Goal: Use online tool/utility

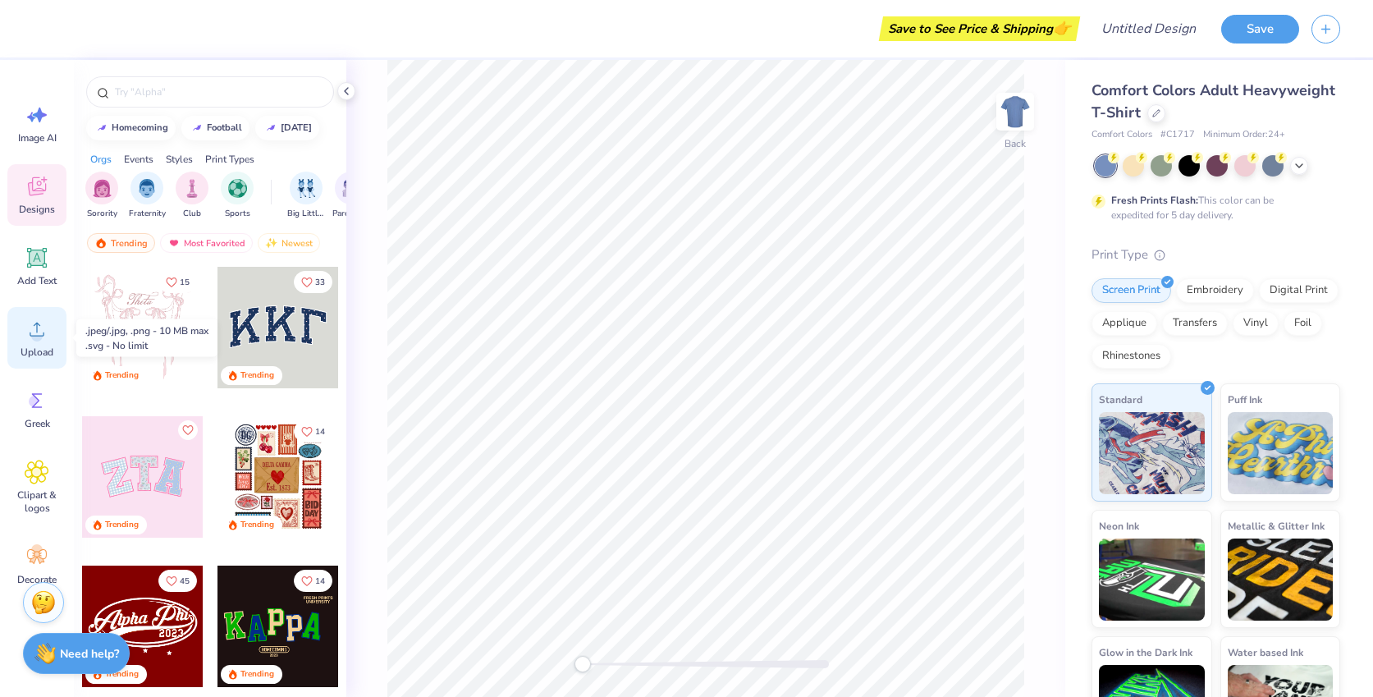
click at [44, 325] on icon at bounding box center [37, 329] width 25 height 25
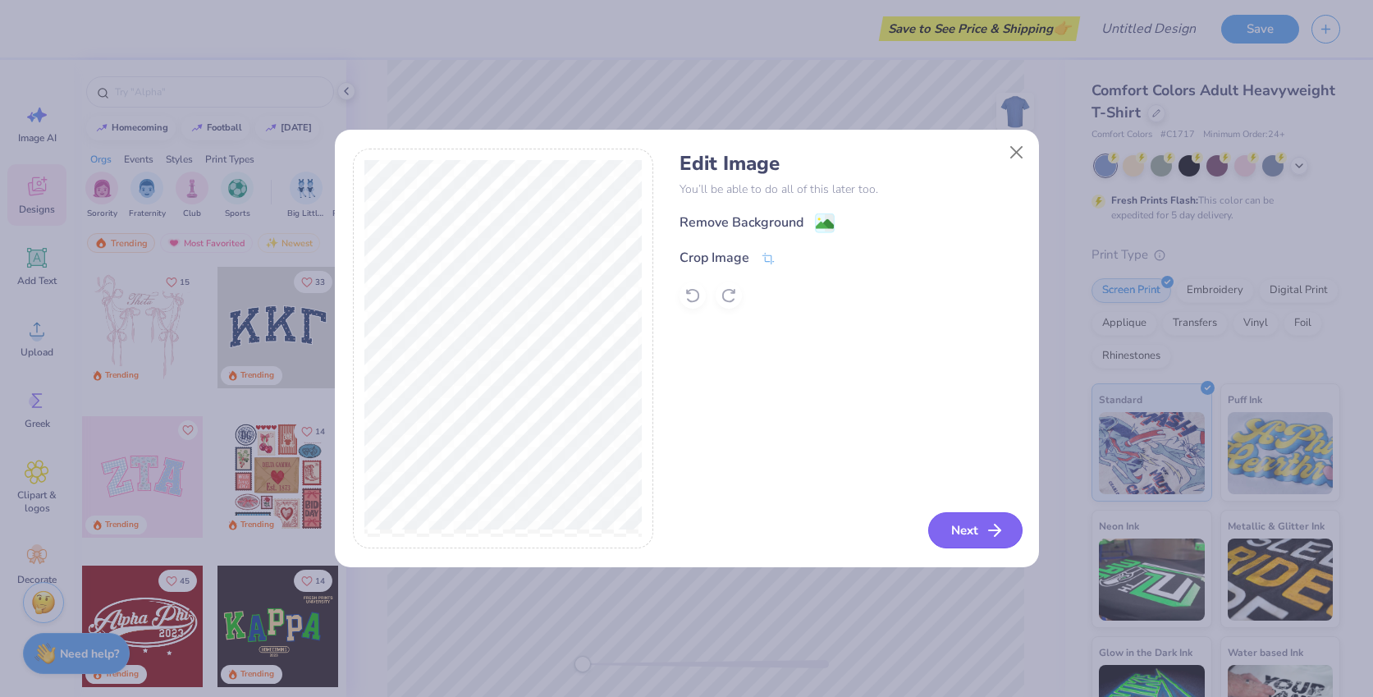
click at [974, 520] on button "Next" at bounding box center [975, 530] width 94 height 36
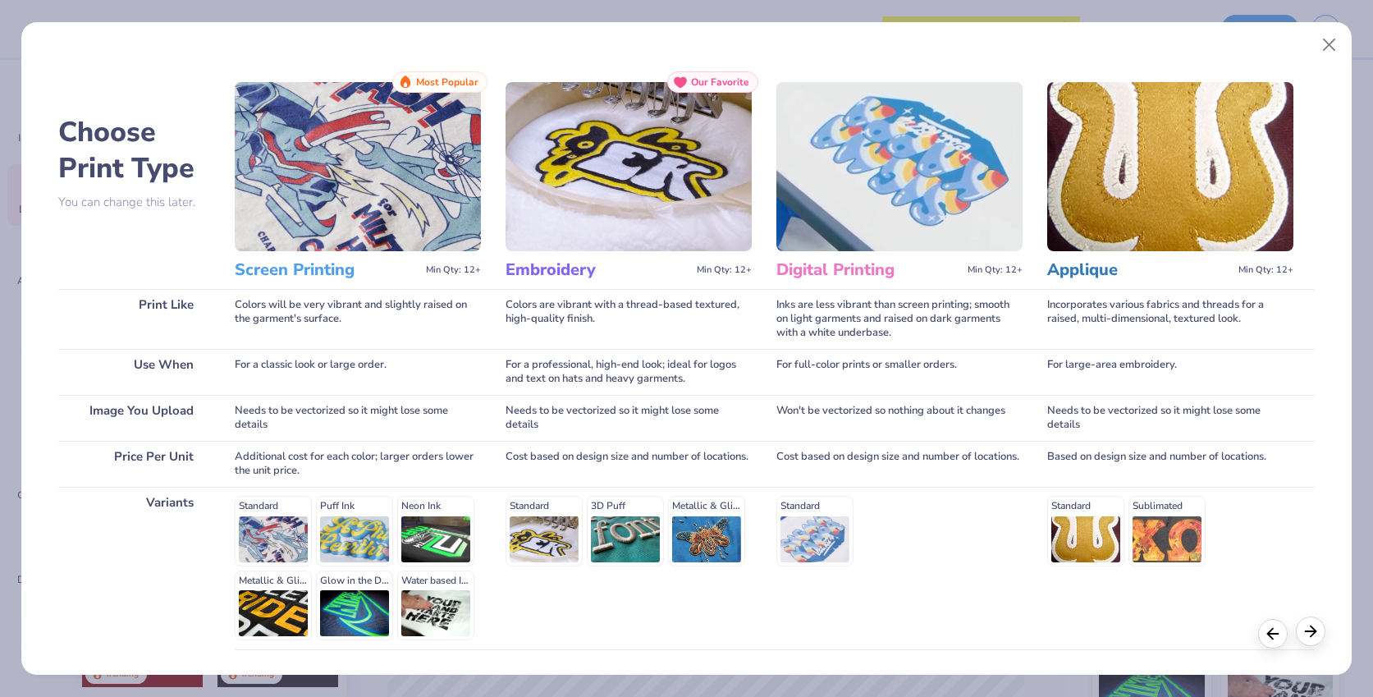
click at [1305, 626] on icon at bounding box center [1311, 631] width 18 height 18
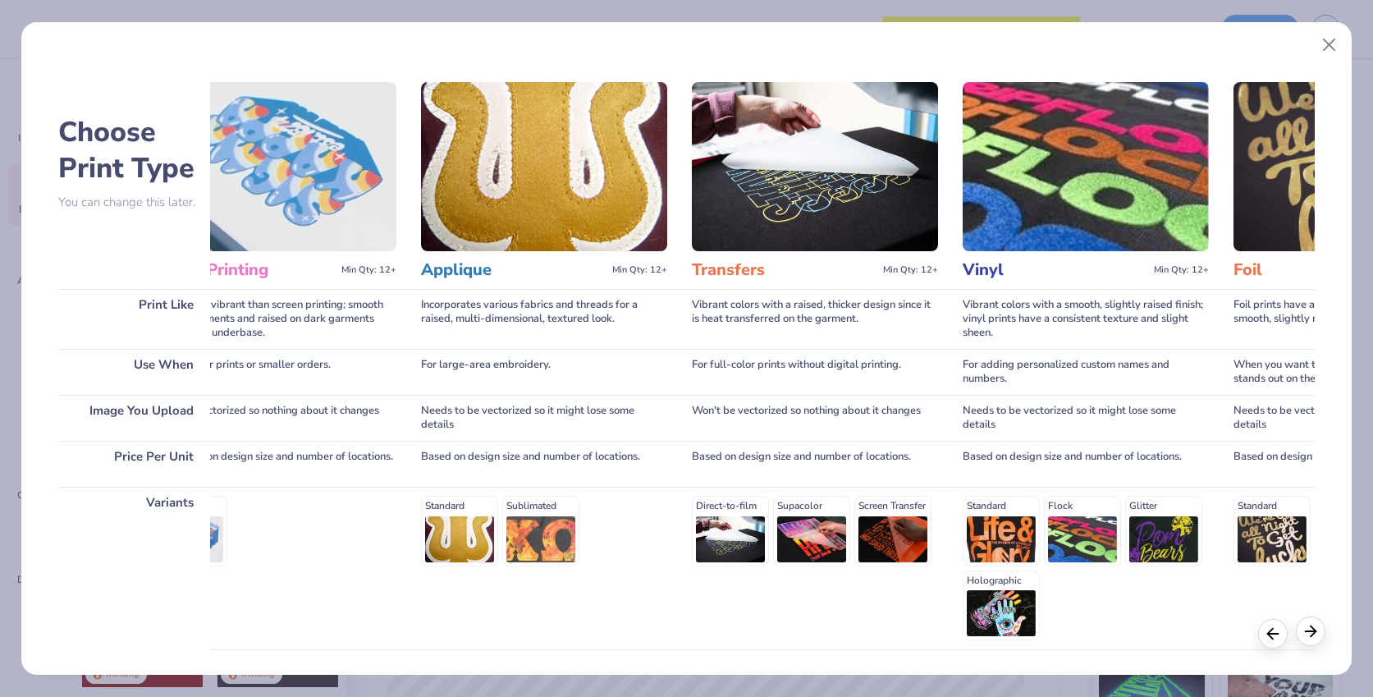
scroll to position [0, 628]
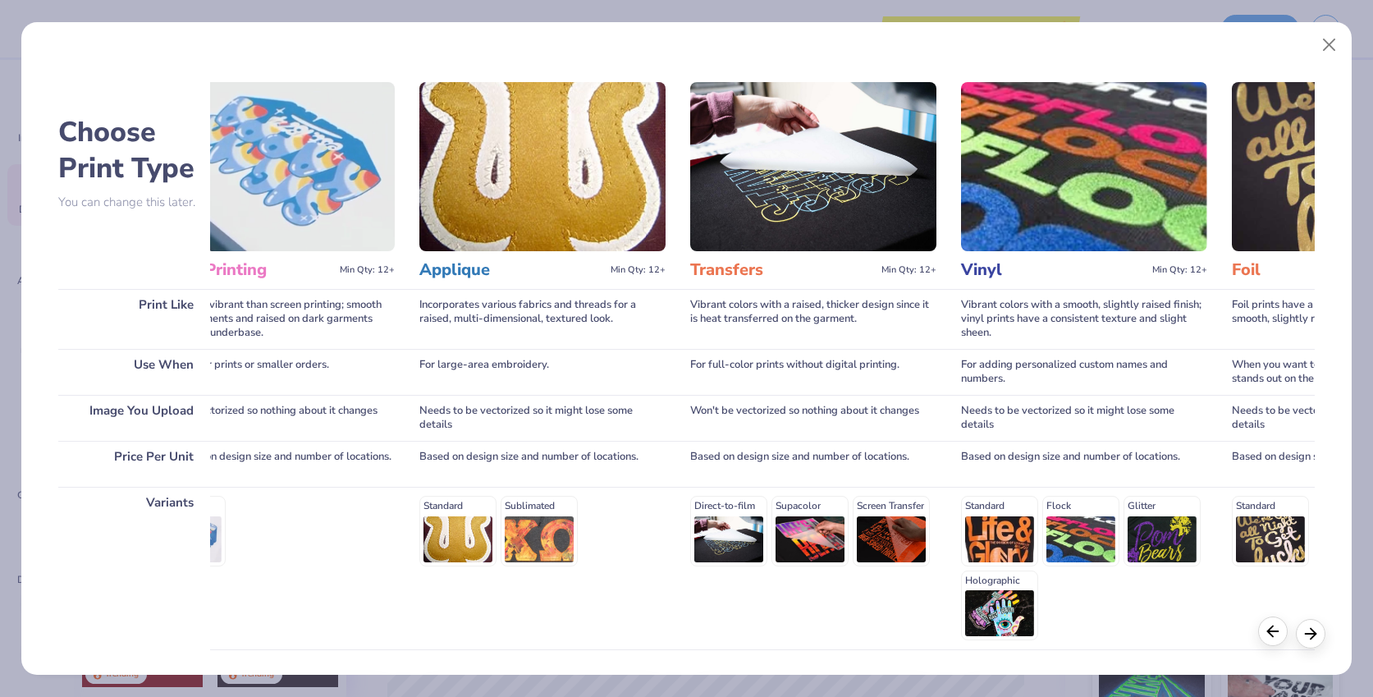
click at [1262, 628] on div at bounding box center [1273, 631] width 30 height 30
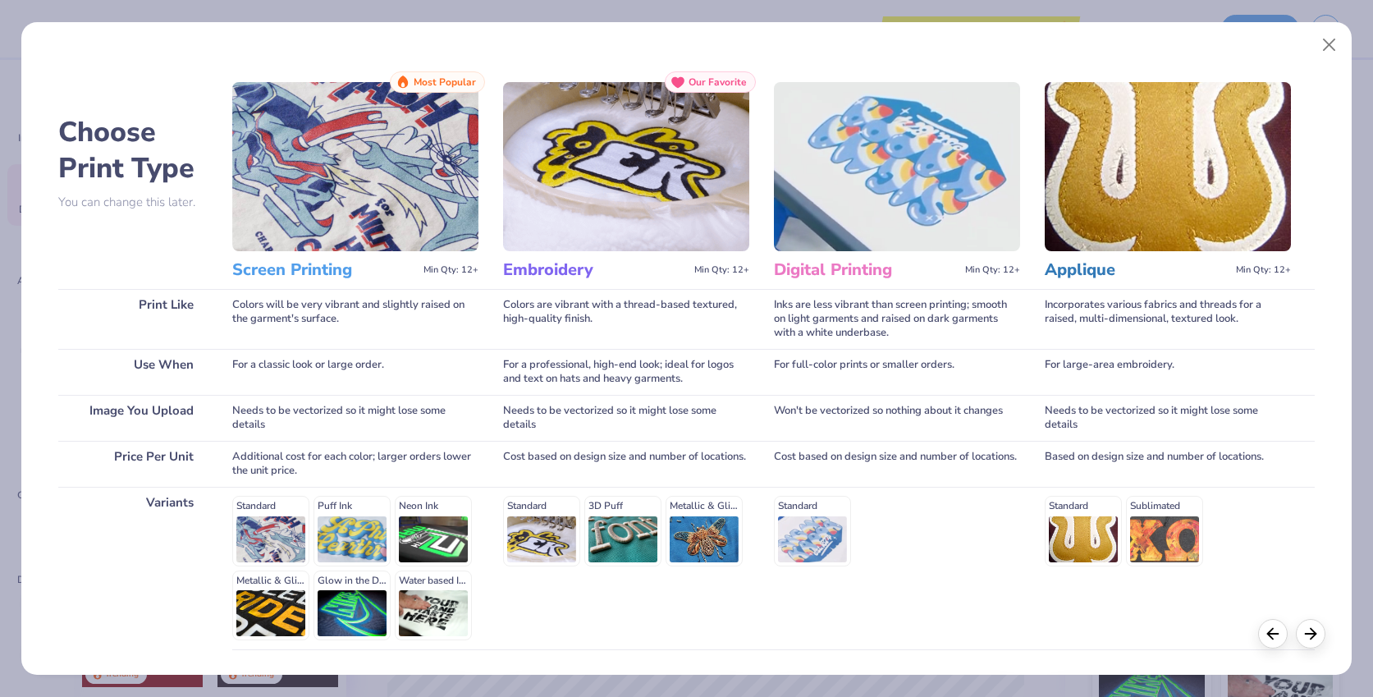
scroll to position [0, 0]
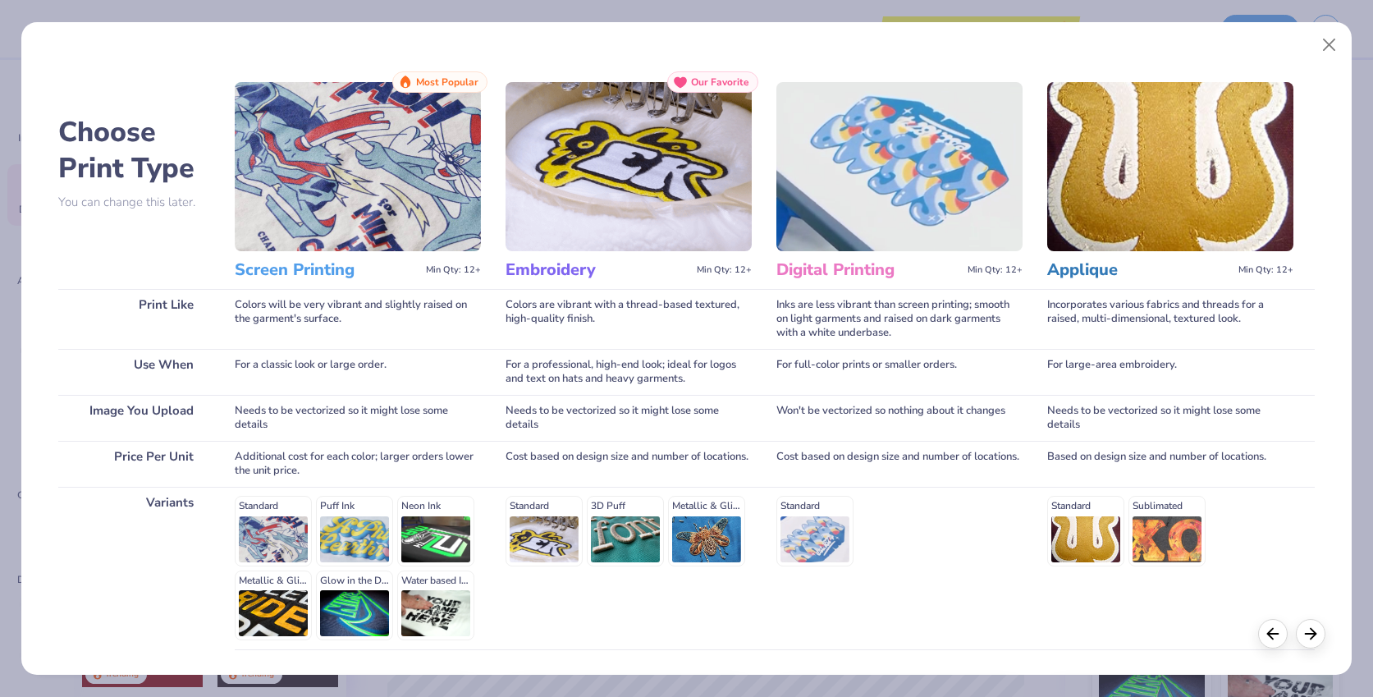
click at [410, 227] on img at bounding box center [358, 166] width 246 height 169
click at [449, 230] on img at bounding box center [358, 166] width 246 height 169
click at [360, 270] on h3 "Screen Printing" at bounding box center [327, 269] width 185 height 21
click at [298, 540] on div "Standard Puff Ink Neon Ink Metallic & Glitter Ink Glow in the Dark Ink Water ba…" at bounding box center [358, 568] width 246 height 144
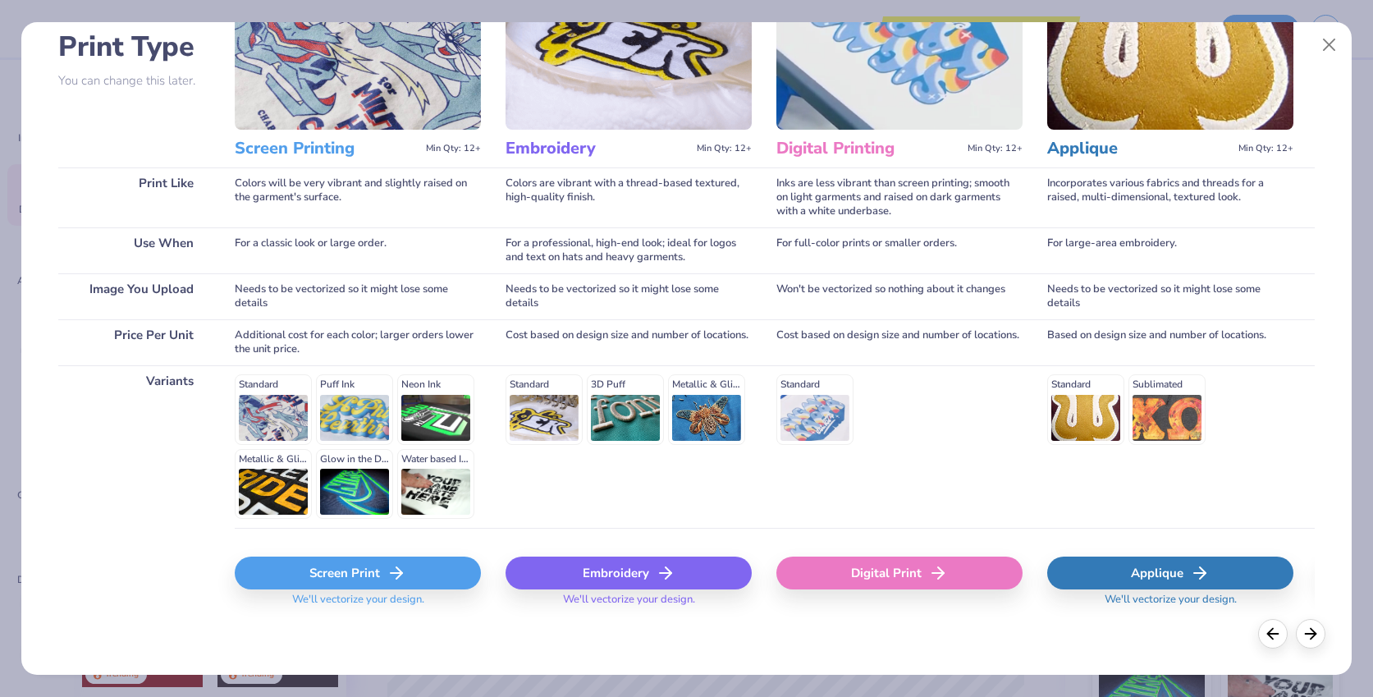
click at [427, 572] on div "Screen Print" at bounding box center [358, 573] width 246 height 33
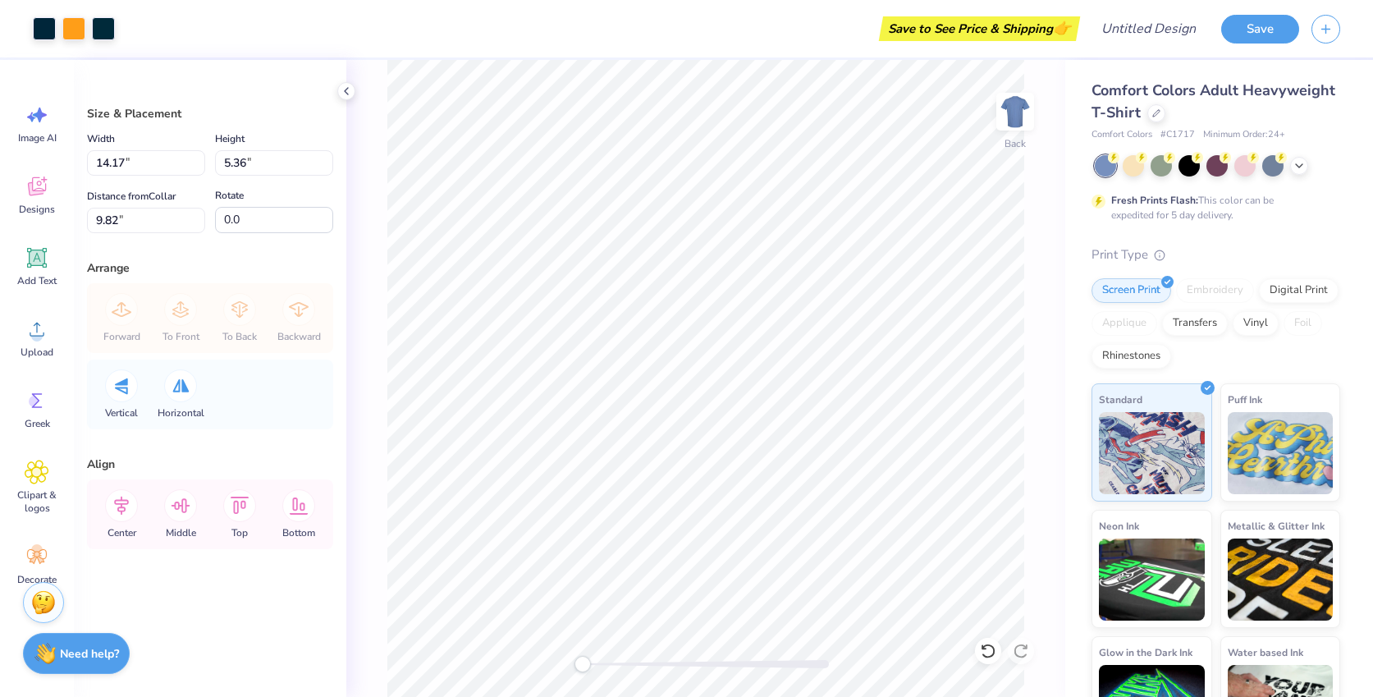
type input "11.13"
type input "4.21"
